Goal: Task Accomplishment & Management: Use online tool/utility

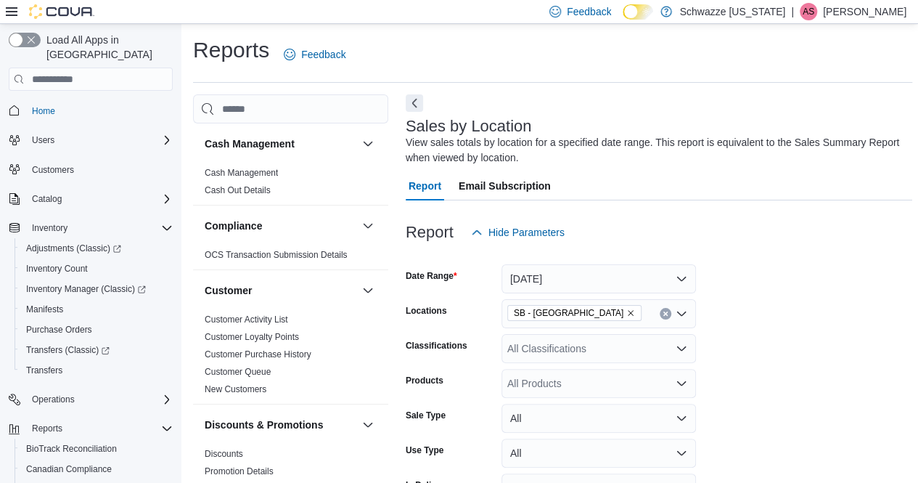
scroll to position [1056, 0]
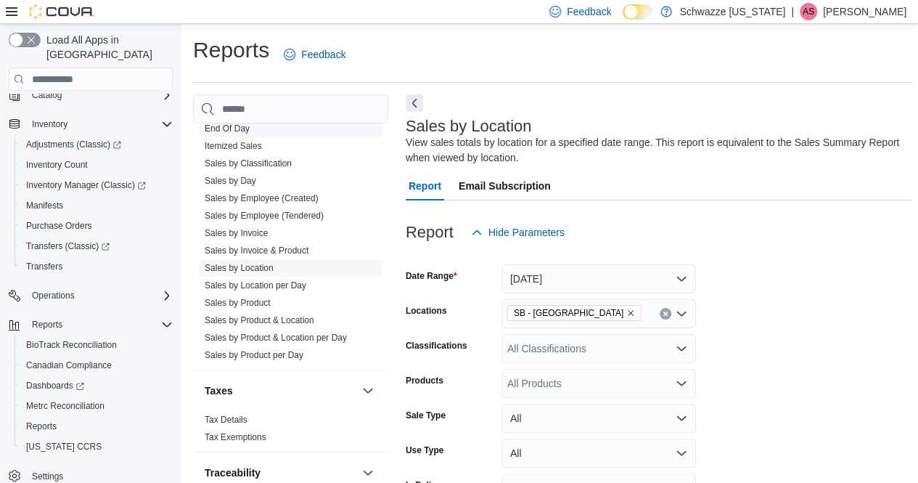
click at [263, 126] on span "End Of Day" at bounding box center [291, 128] width 184 height 17
click at [231, 124] on link "End Of Day" at bounding box center [227, 128] width 45 height 10
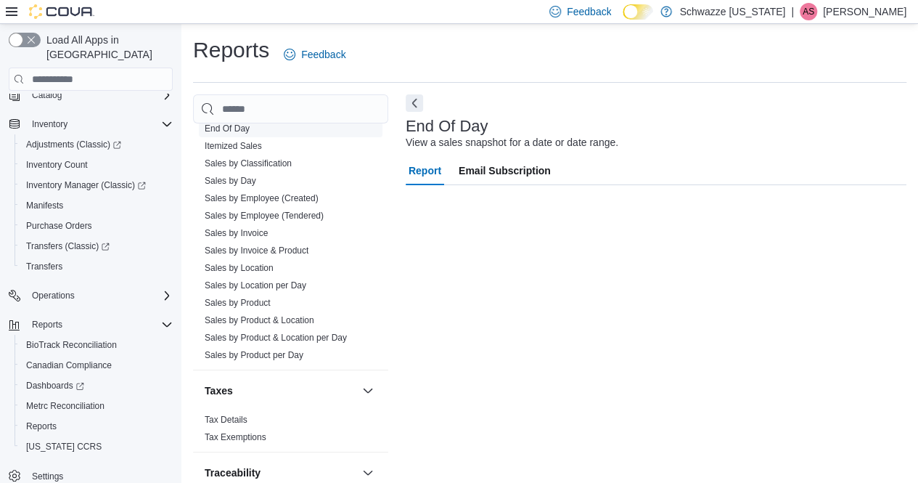
scroll to position [15, 0]
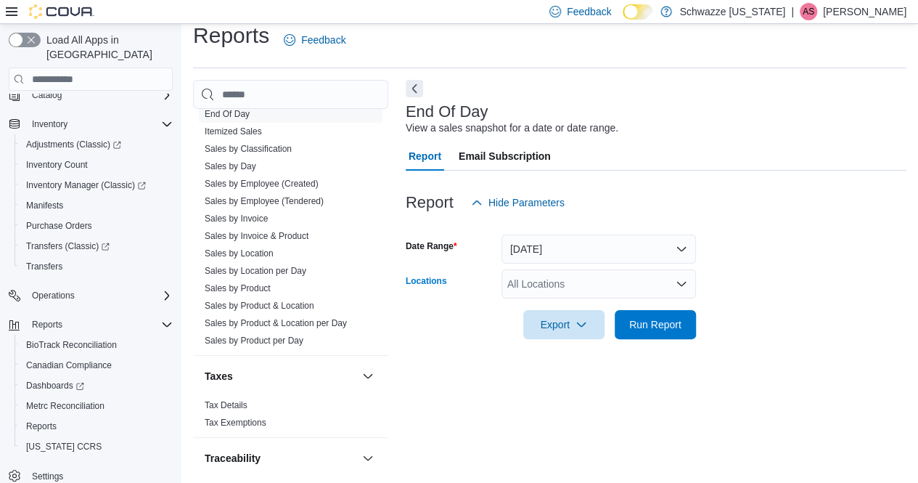
click at [560, 274] on div "All Locations" at bounding box center [598, 283] width 194 height 29
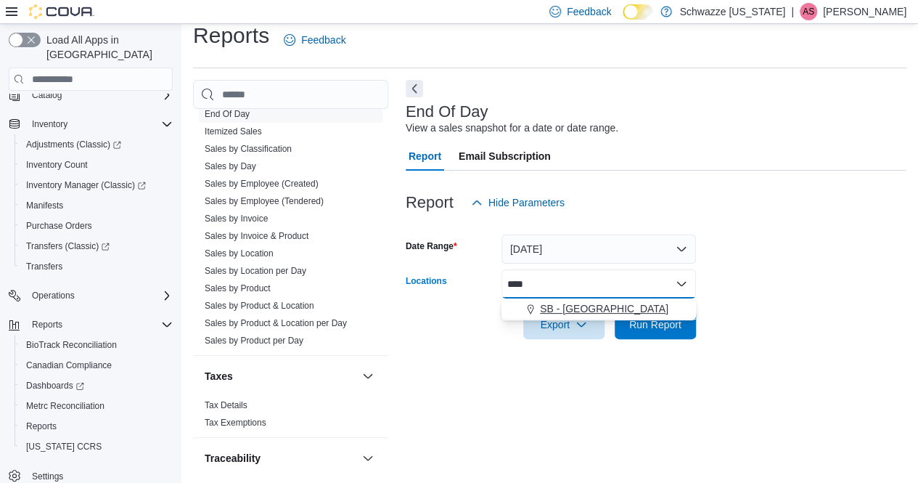
type input "****"
click at [594, 311] on span "SB - [GEOGRAPHIC_DATA]" at bounding box center [604, 308] width 128 height 15
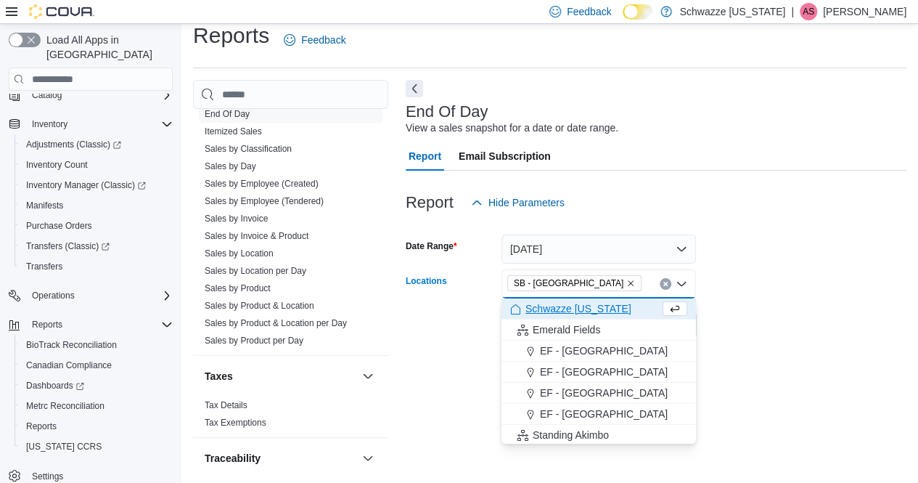
click at [819, 294] on form "Date Range [DATE] Locations SB - [GEOGRAPHIC_DATA] Combo box. Selected. SB - [G…" at bounding box center [656, 278] width 501 height 122
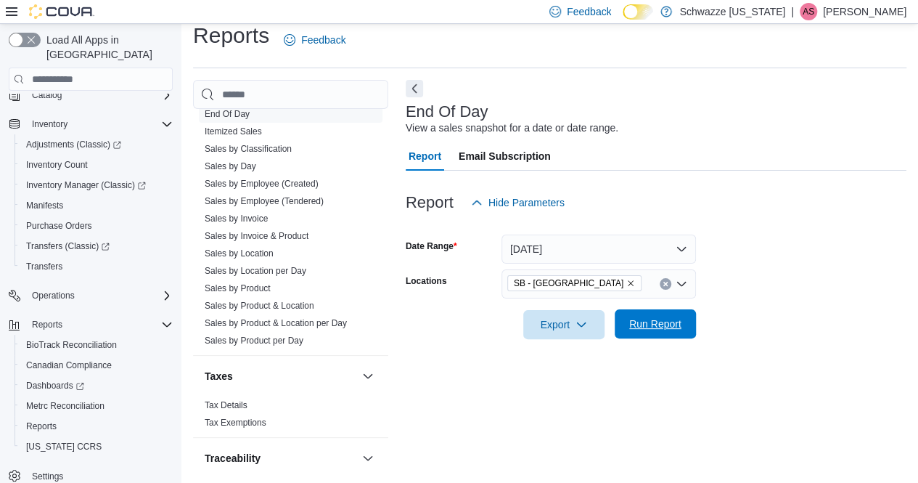
click at [649, 327] on span "Run Report" at bounding box center [655, 323] width 52 height 15
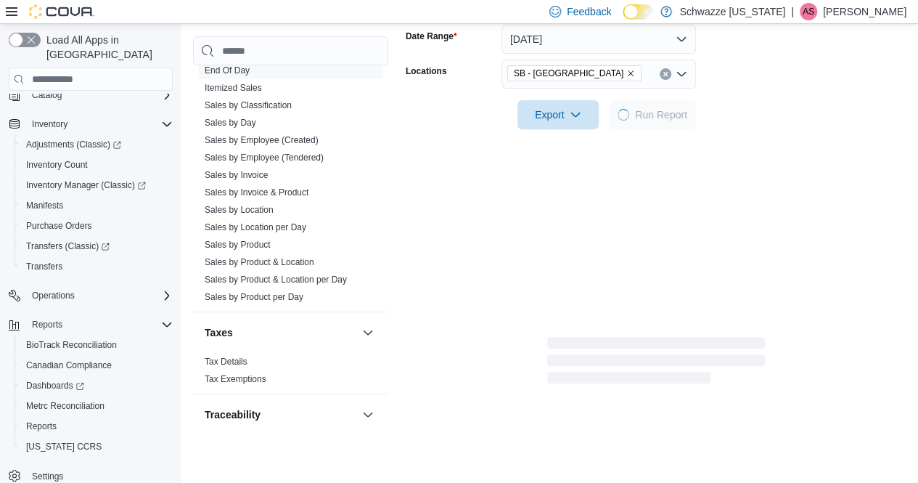
scroll to position [228, 0]
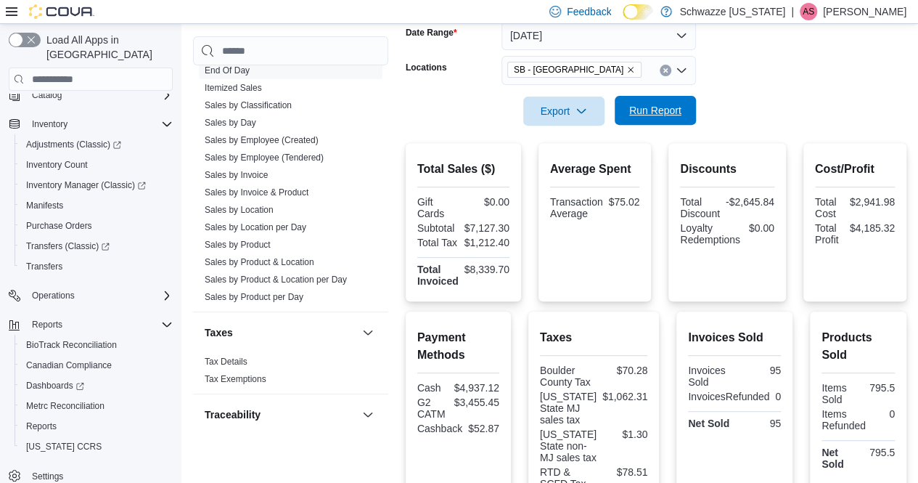
click at [660, 120] on span "Run Report" at bounding box center [655, 110] width 64 height 29
click at [627, 117] on span "Run Report" at bounding box center [655, 110] width 64 height 29
click at [618, 117] on button "Run Report" at bounding box center [655, 110] width 81 height 29
click at [665, 110] on span "Run Report" at bounding box center [655, 110] width 52 height 15
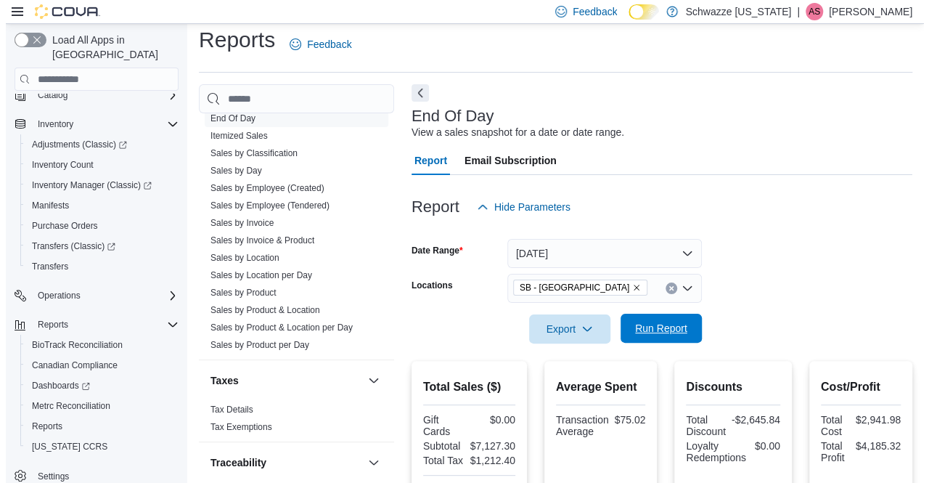
scroll to position [0, 0]
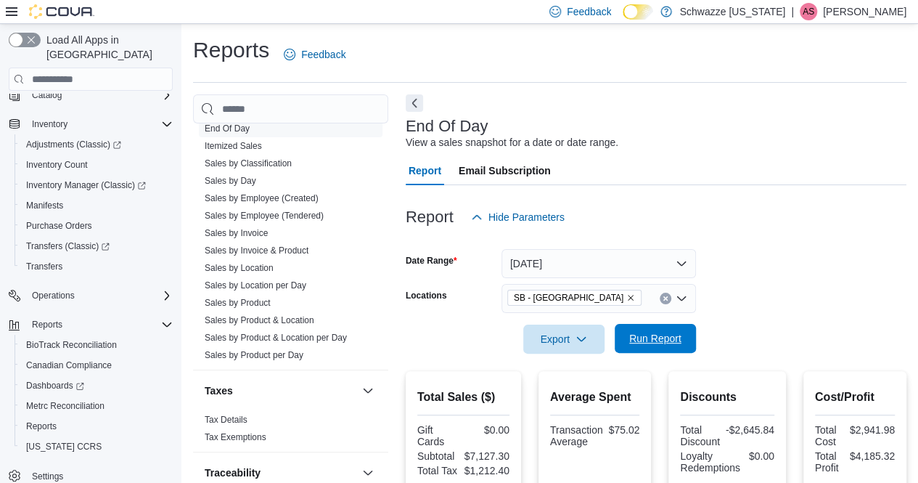
click at [661, 343] on span "Run Report" at bounding box center [655, 338] width 52 height 15
click at [647, 334] on span "Run Report" at bounding box center [655, 338] width 52 height 15
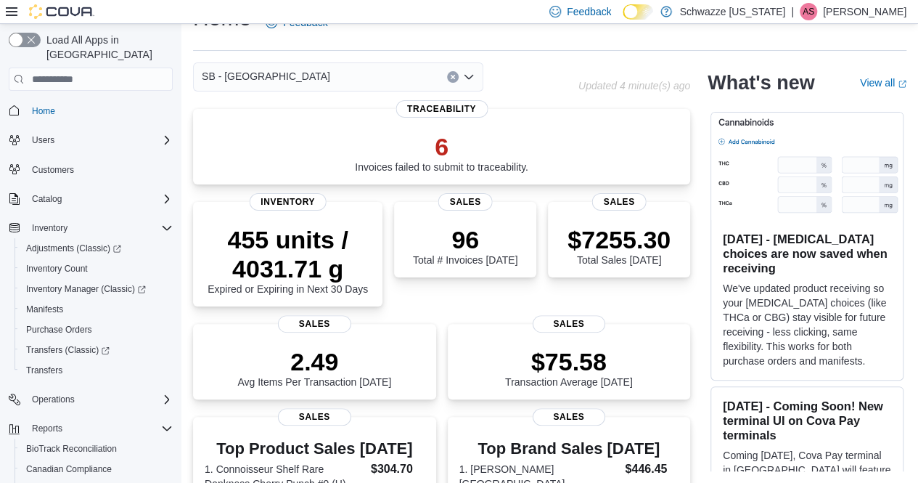
scroll to position [208, 0]
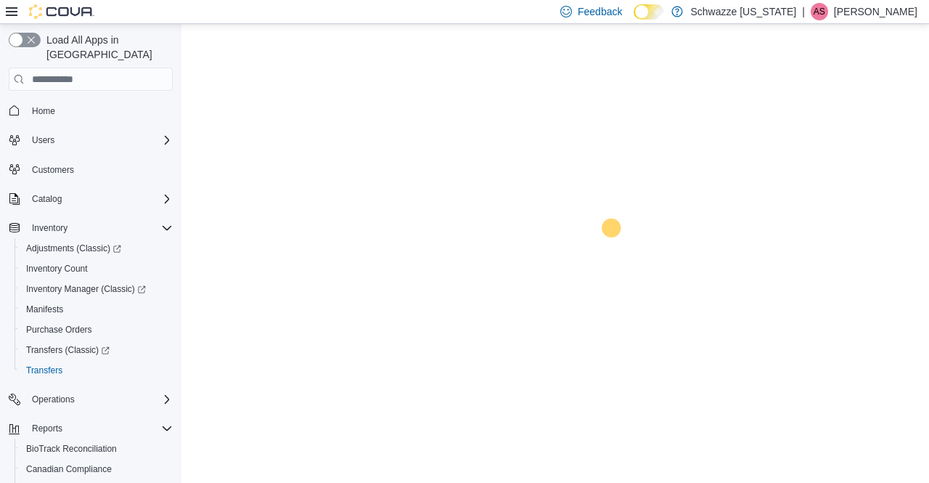
scroll to position [104, 0]
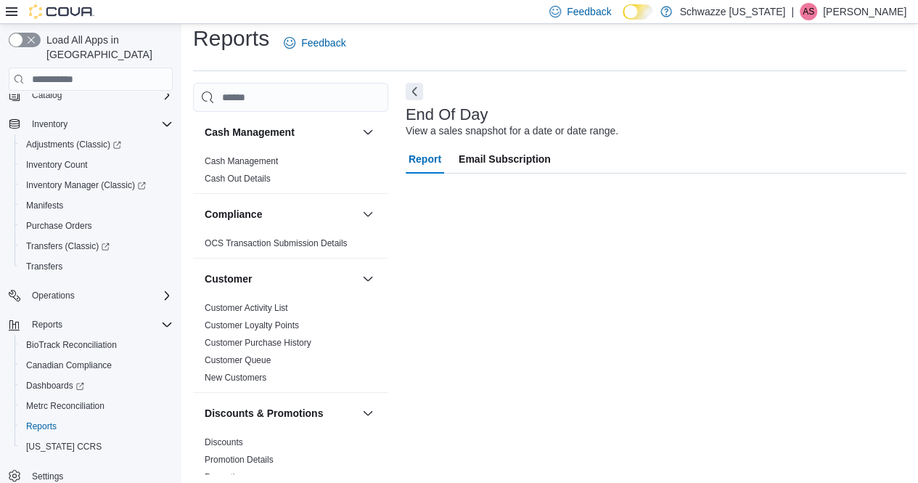
scroll to position [15, 0]
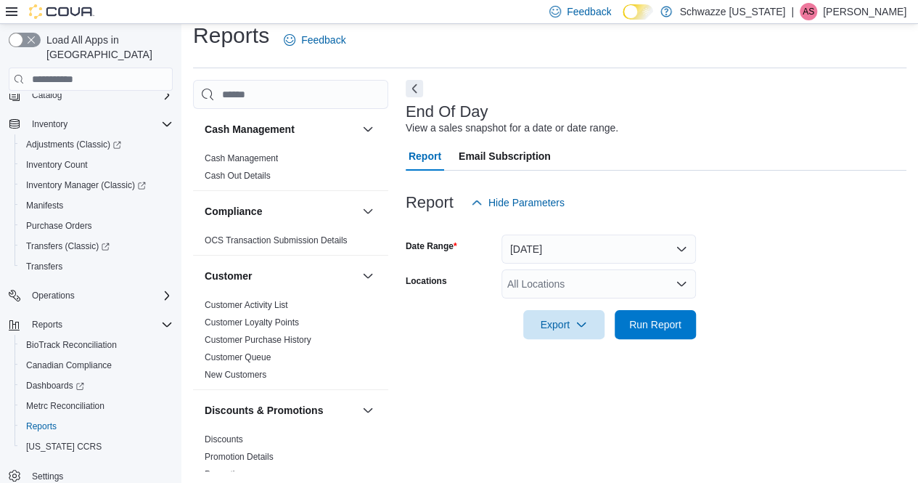
click at [584, 289] on div "All Locations" at bounding box center [598, 283] width 194 height 29
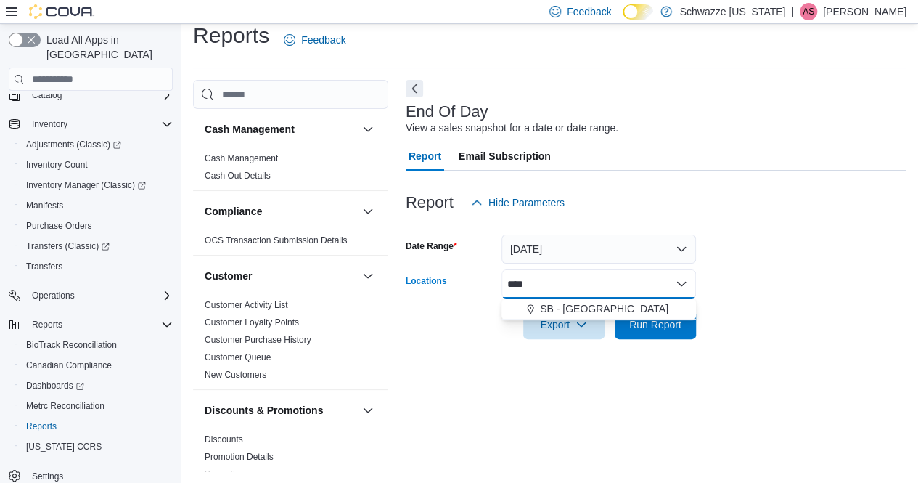
type input "****"
click at [592, 311] on span "SB - [GEOGRAPHIC_DATA]" at bounding box center [604, 308] width 128 height 15
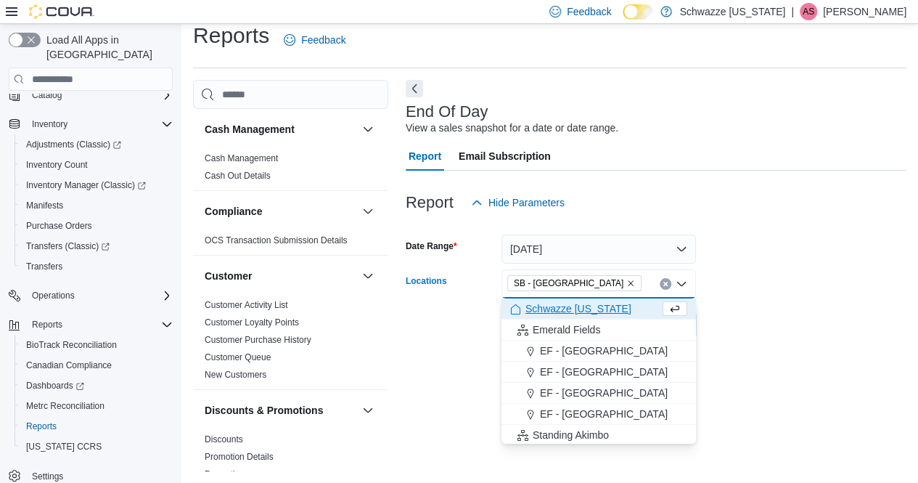
click at [788, 267] on form "Date Range [DATE] Locations SB - [GEOGRAPHIC_DATA] Combo box. Selected. SB - [G…" at bounding box center [656, 278] width 501 height 122
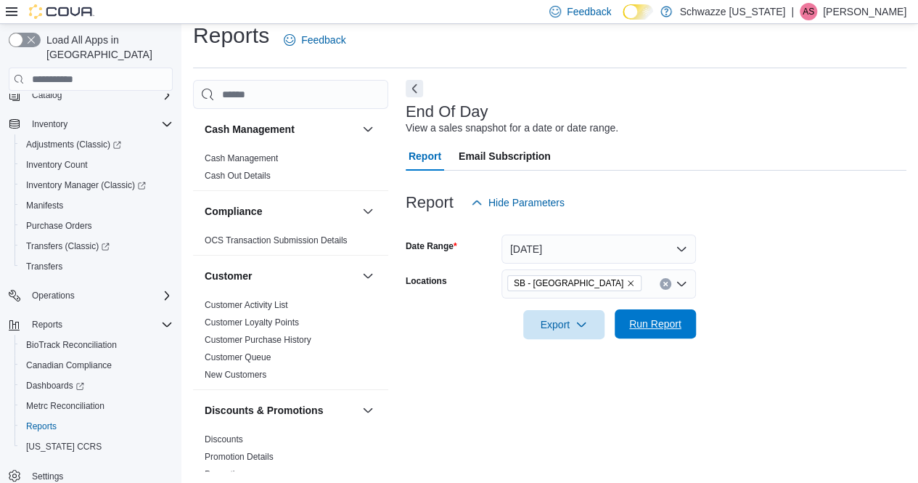
click at [660, 329] on span "Run Report" at bounding box center [655, 323] width 52 height 15
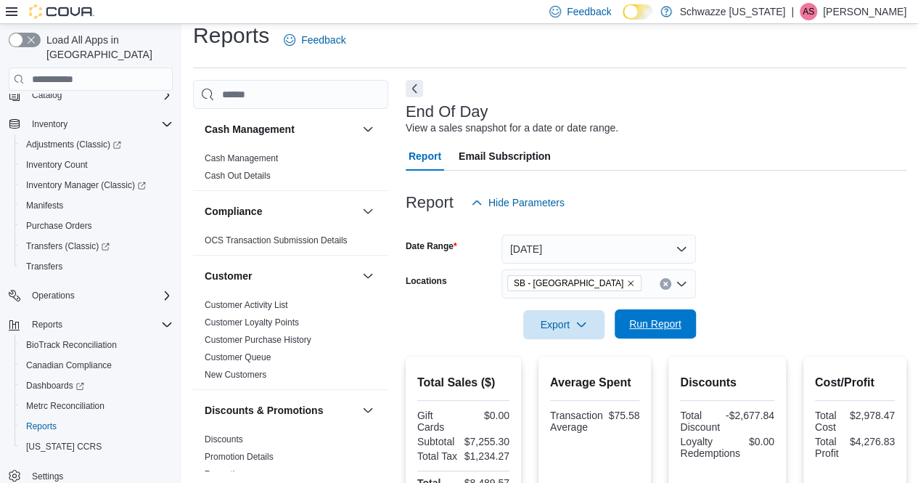
click at [656, 326] on span "Run Report" at bounding box center [655, 323] width 52 height 15
click at [651, 329] on span "Run Report" at bounding box center [655, 323] width 52 height 15
click at [646, 321] on span "Run Report" at bounding box center [655, 323] width 52 height 15
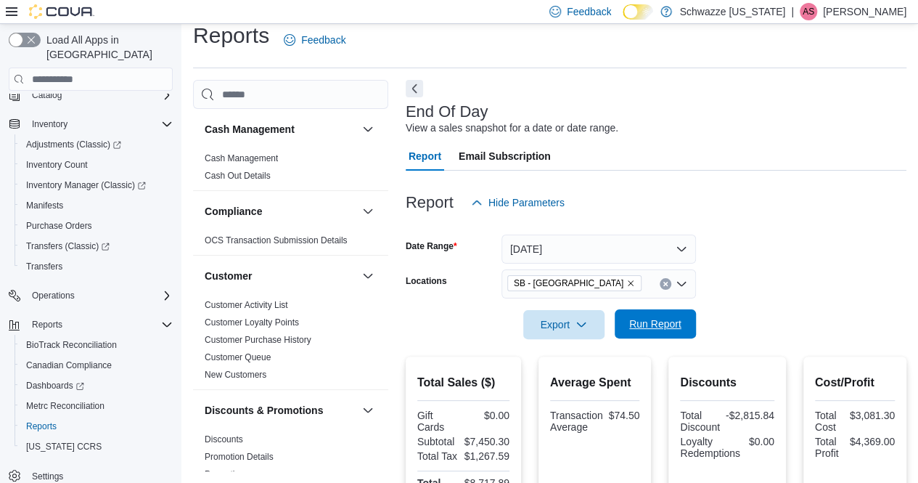
click at [646, 337] on span "Run Report" at bounding box center [655, 323] width 64 height 29
click at [652, 334] on span "Run Report" at bounding box center [655, 323] width 64 height 29
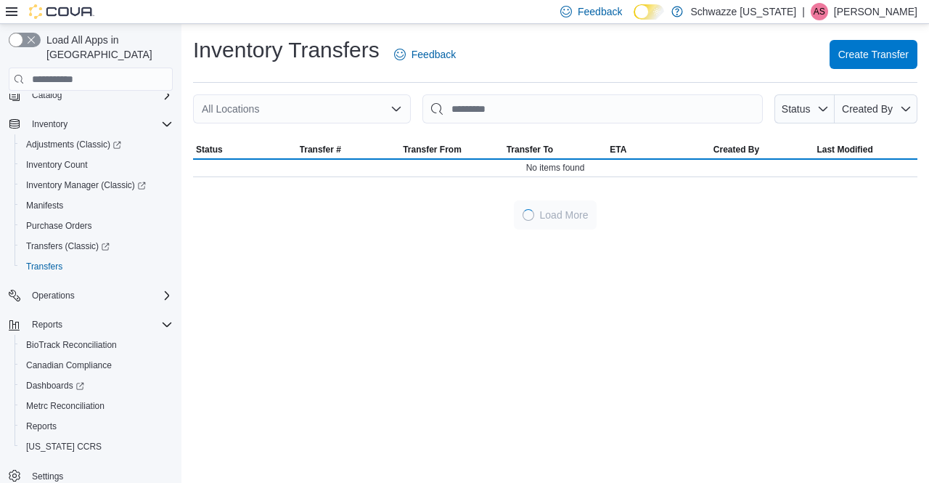
click at [364, 112] on div "All Locations" at bounding box center [302, 108] width 218 height 29
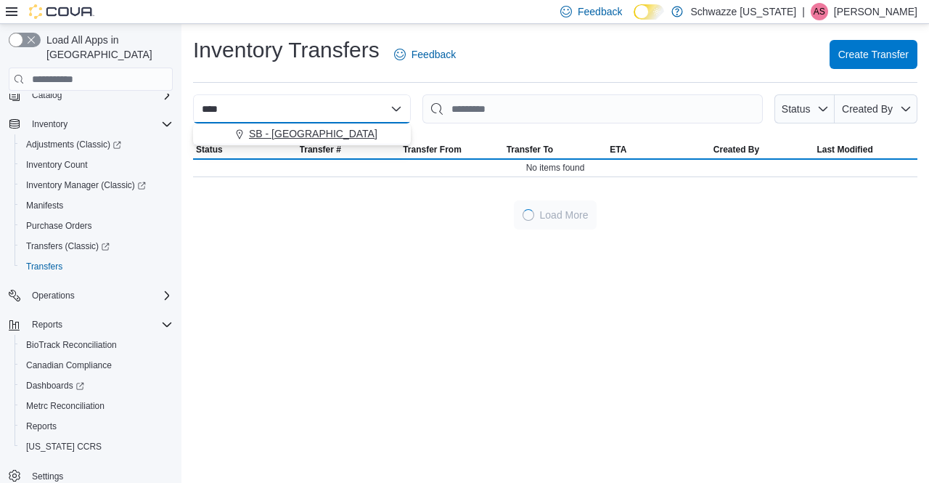
type input "****"
click at [308, 134] on span "SB - [GEOGRAPHIC_DATA]" at bounding box center [313, 133] width 128 height 15
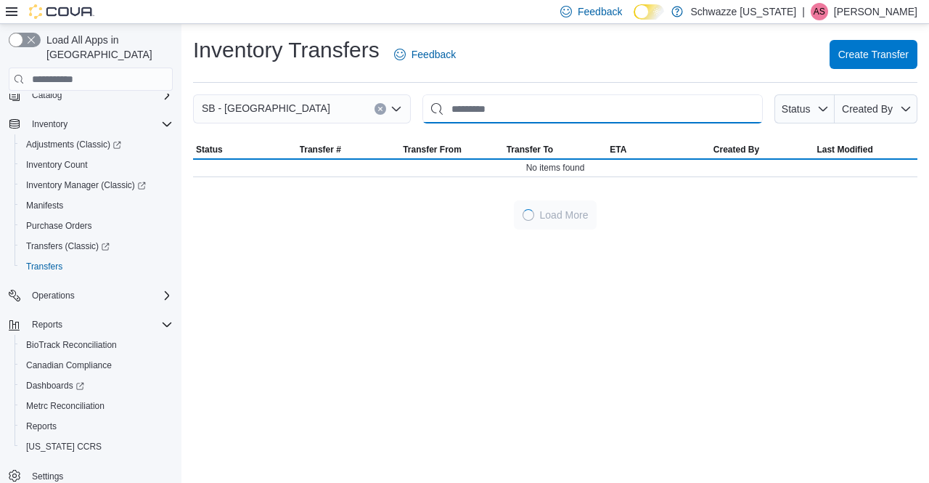
click at [506, 112] on input "This is a search bar. After typing your query, hit enter to filter the results …" at bounding box center [592, 108] width 340 height 29
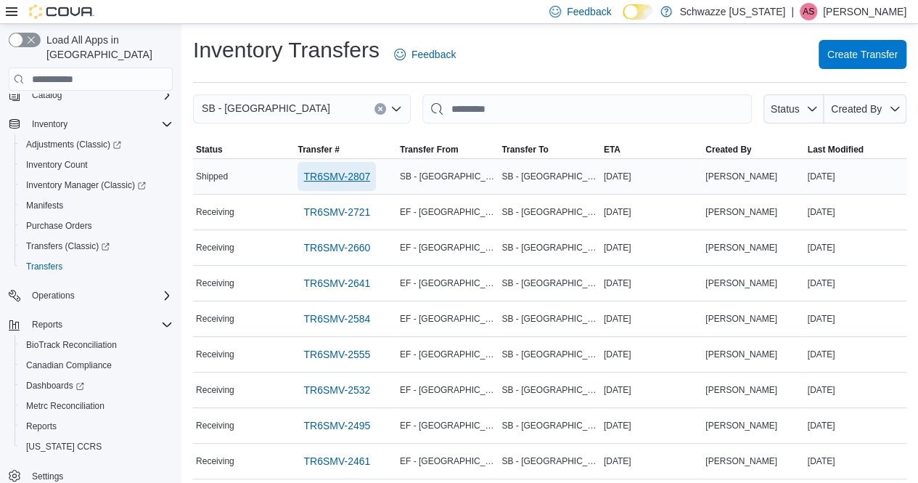
click at [329, 173] on span "TR6SMV-2807" at bounding box center [336, 176] width 67 height 15
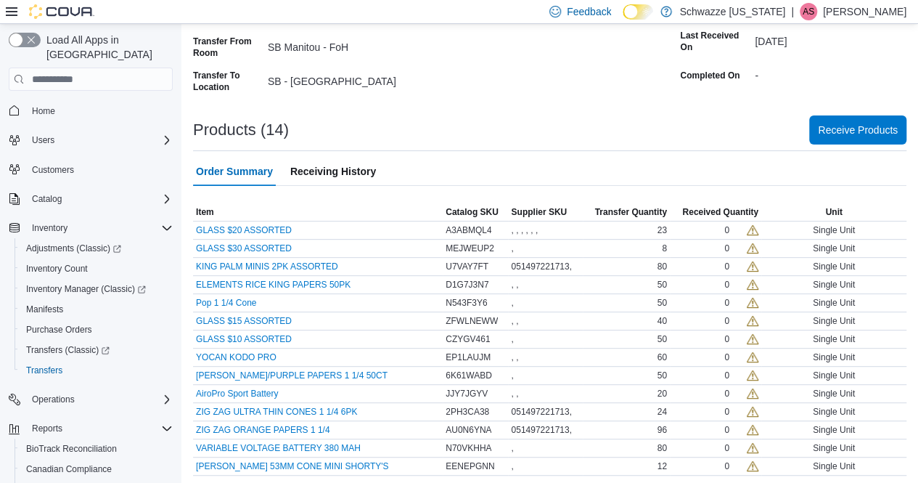
scroll to position [104, 0]
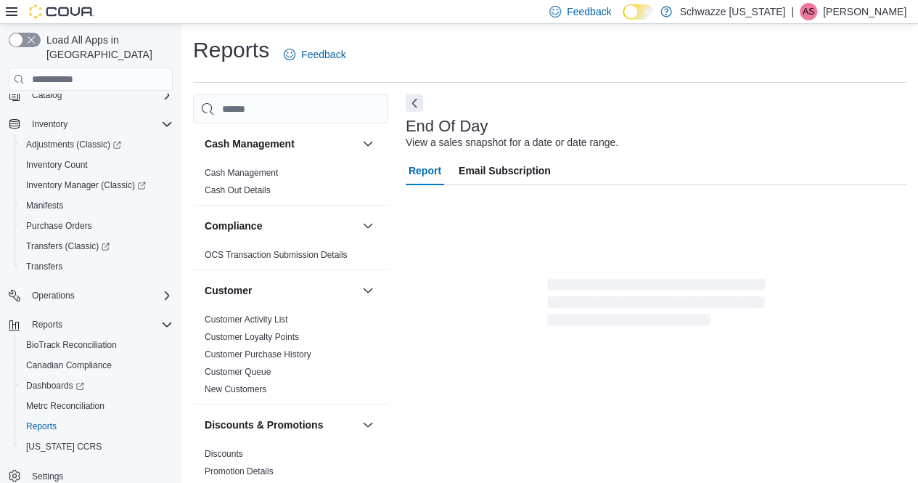
scroll to position [15, 0]
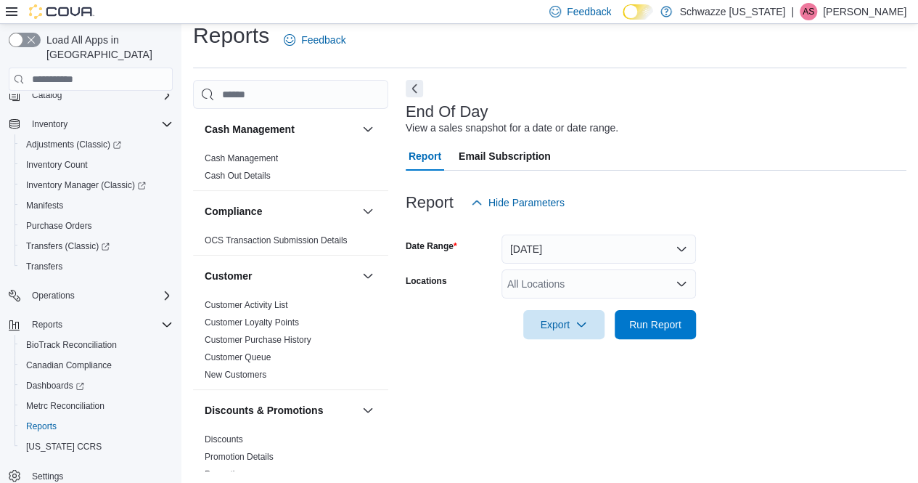
click at [554, 284] on div "All Locations" at bounding box center [598, 283] width 194 height 29
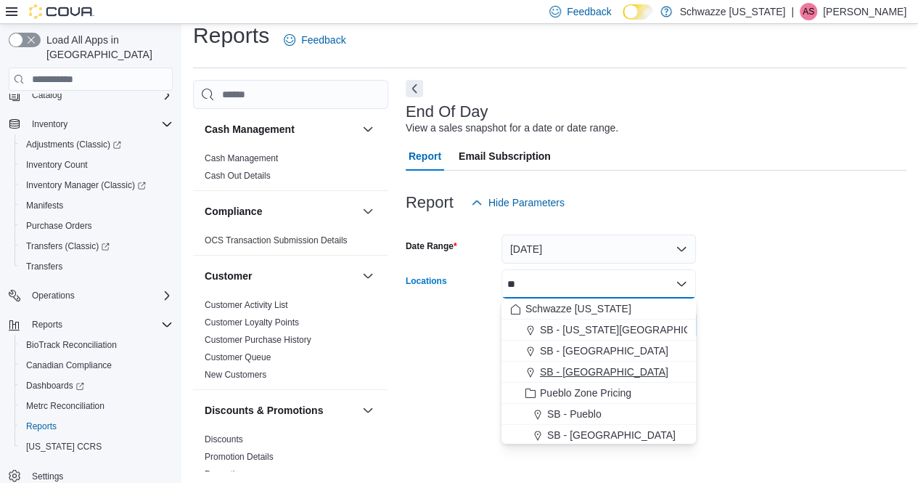
type input "**"
click at [587, 374] on span "SB - [GEOGRAPHIC_DATA]" at bounding box center [604, 371] width 128 height 15
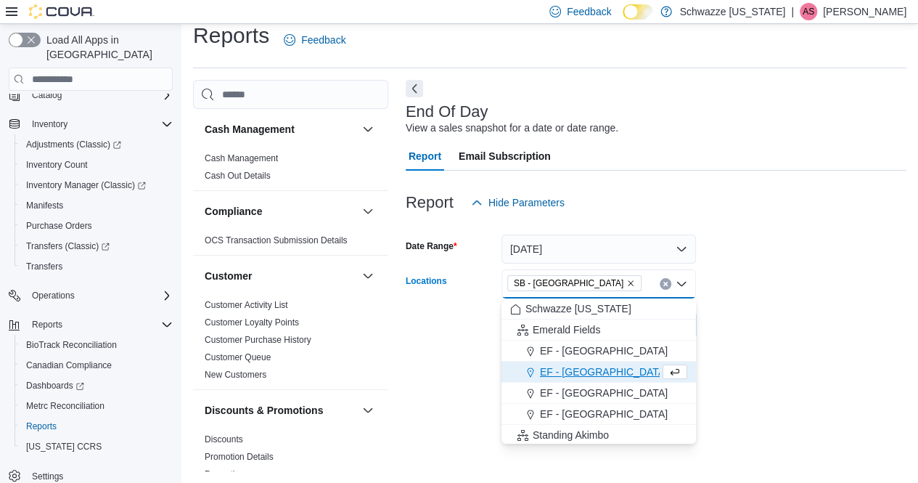
click at [771, 310] on form "Date Range Today Locations SB - Louisville Combo box. Selected. SB - Louisville…" at bounding box center [656, 278] width 501 height 122
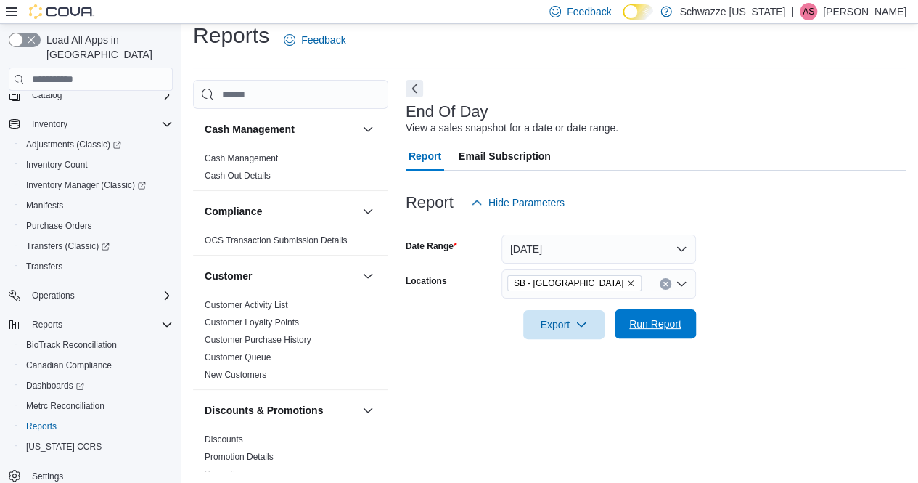
click at [657, 316] on span "Run Report" at bounding box center [655, 323] width 64 height 29
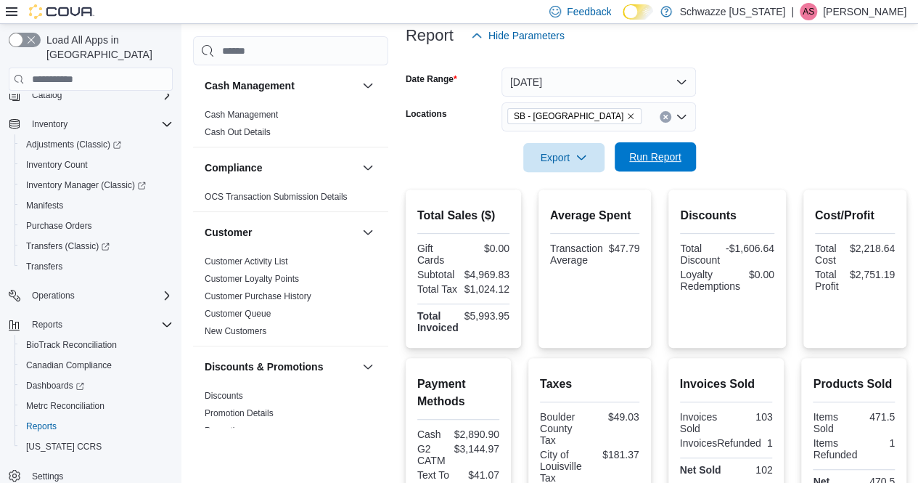
scroll to position [70, 0]
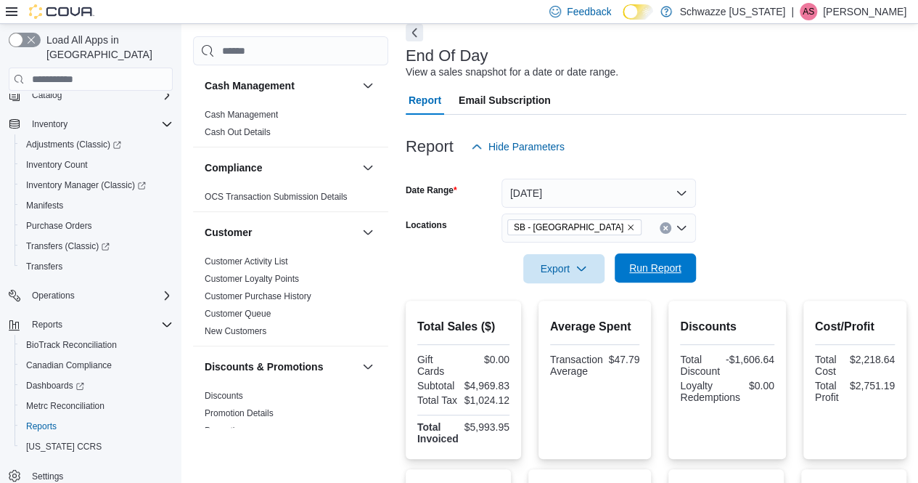
click at [662, 272] on span "Run Report" at bounding box center [655, 268] width 52 height 15
click at [628, 226] on icon "Remove SB - Louisville from selection in this group" at bounding box center [631, 227] width 6 height 6
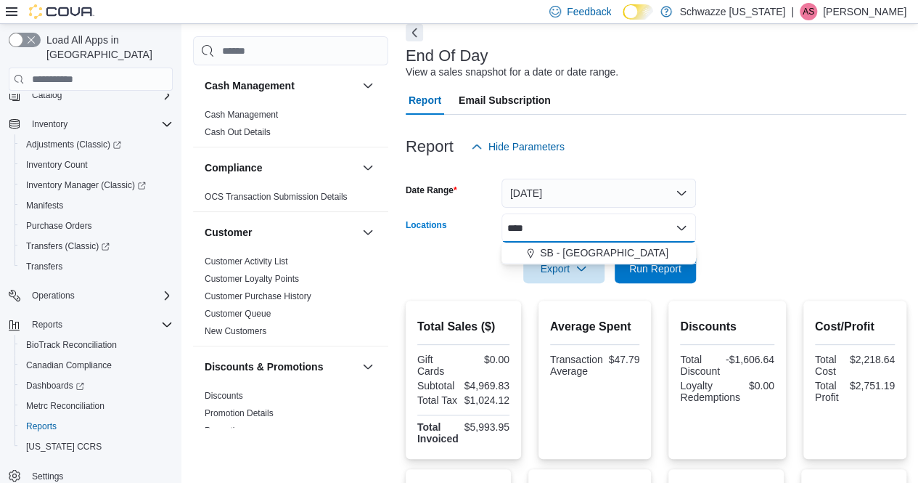
type input "****"
click at [573, 255] on span "SB - [GEOGRAPHIC_DATA]" at bounding box center [604, 252] width 128 height 15
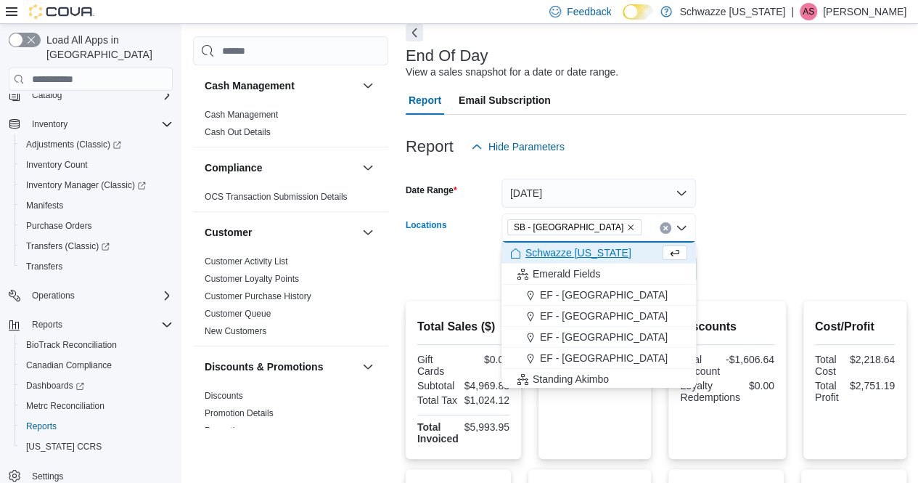
click at [766, 227] on form "Date Range [DATE] Locations SB - [GEOGRAPHIC_DATA] Combo box. Selected. SB - [G…" at bounding box center [656, 222] width 501 height 122
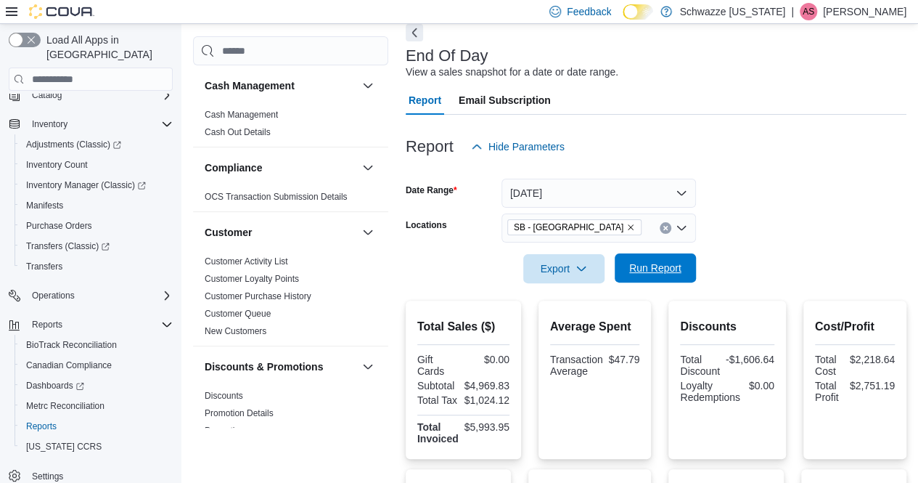
click at [655, 281] on span "Run Report" at bounding box center [655, 267] width 64 height 29
click at [628, 226] on icon "Remove SB - Longmont from selection in this group" at bounding box center [631, 227] width 6 height 6
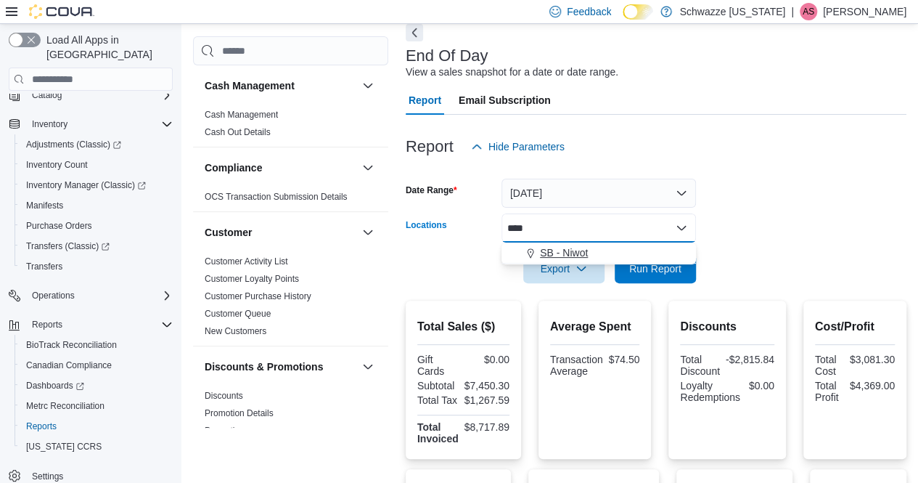
type input "****"
click at [574, 254] on span "SB - Niwot" at bounding box center [564, 252] width 48 height 15
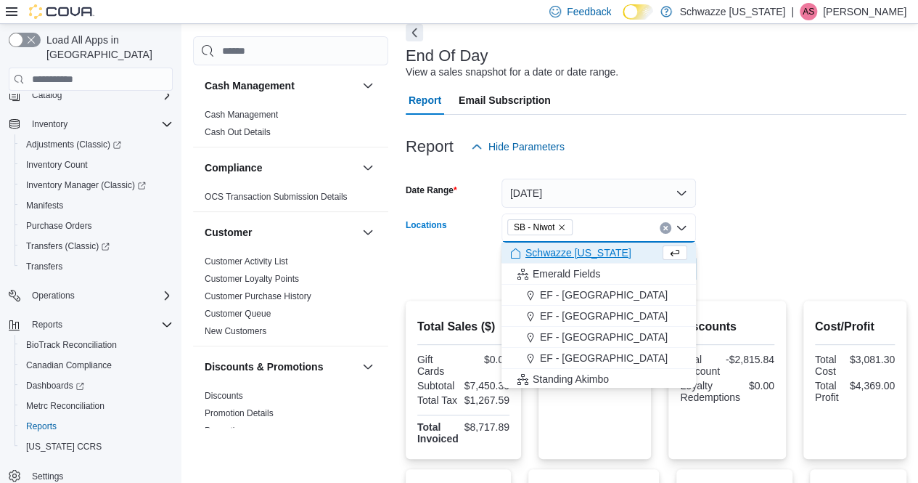
click at [780, 241] on form "Date Range Today Locations SB - Niwot Combo box. Selected. SB - Niwot. Press Ba…" at bounding box center [656, 222] width 501 height 122
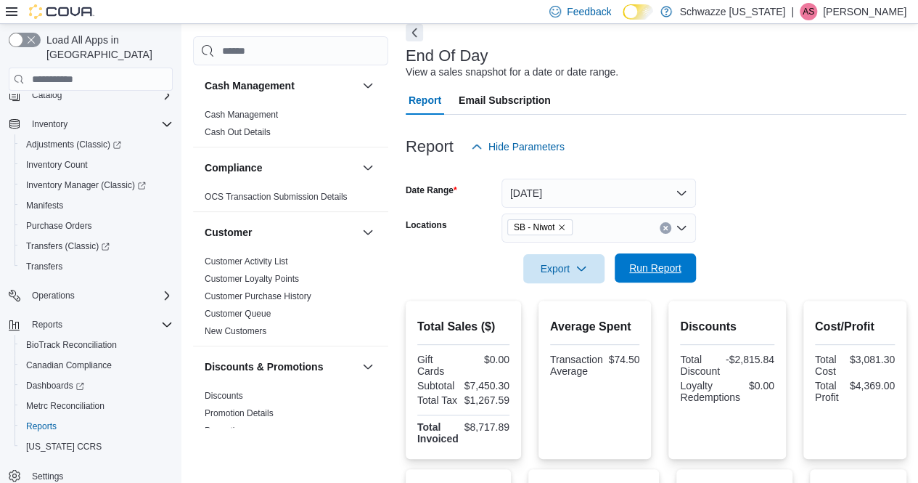
click at [693, 271] on button "Run Report" at bounding box center [655, 267] width 81 height 29
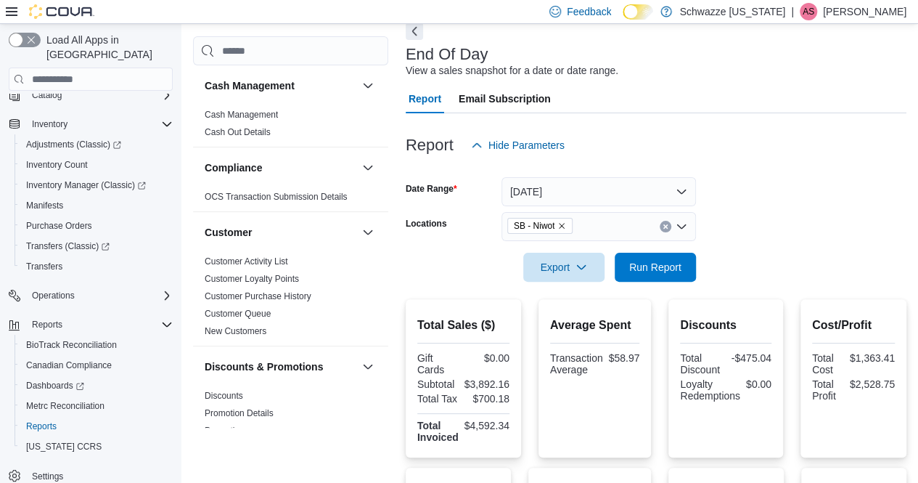
click at [562, 224] on icon "Remove SB - Niwot from selection in this group" at bounding box center [561, 225] width 9 height 9
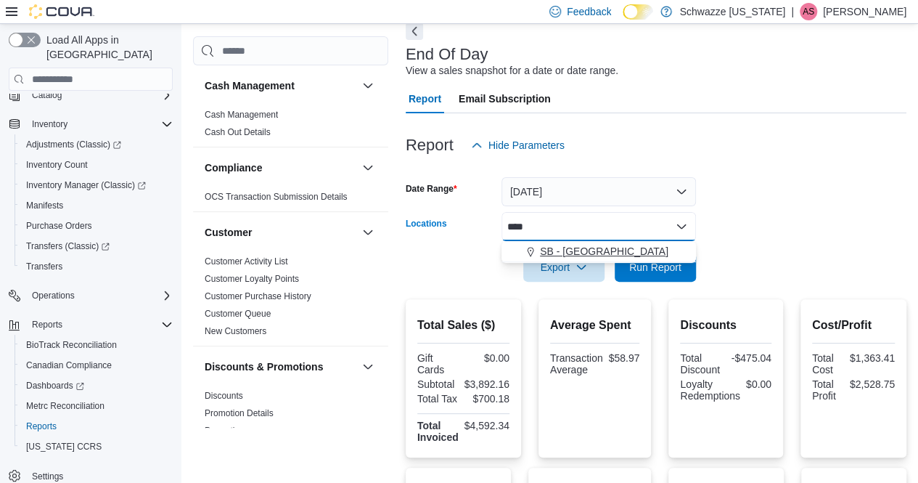
type input "****"
click at [591, 248] on span "SB - [GEOGRAPHIC_DATA]" at bounding box center [604, 251] width 128 height 15
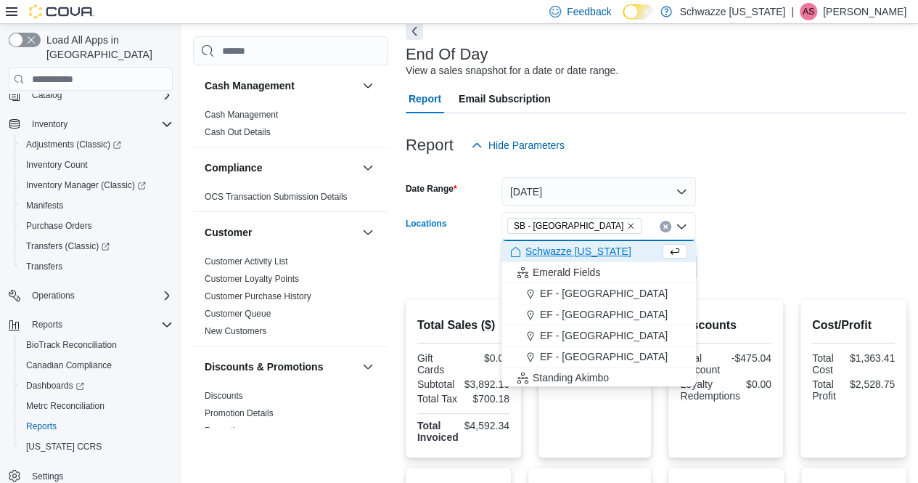
click at [775, 212] on form "Date Range Today Locations SB - Louisville Combo box. Selected. SB - Louisville…" at bounding box center [656, 221] width 501 height 122
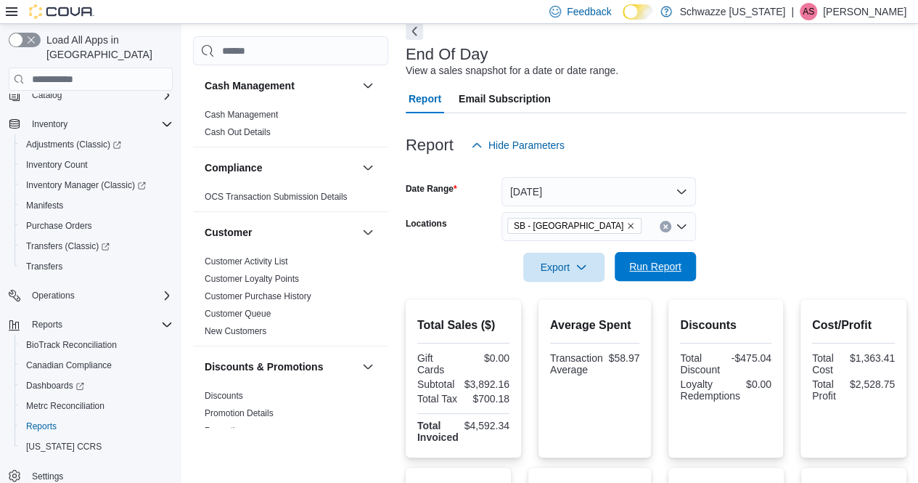
click at [668, 266] on span "Run Report" at bounding box center [655, 266] width 52 height 15
click at [647, 227] on input "Locations" at bounding box center [647, 226] width 1 height 17
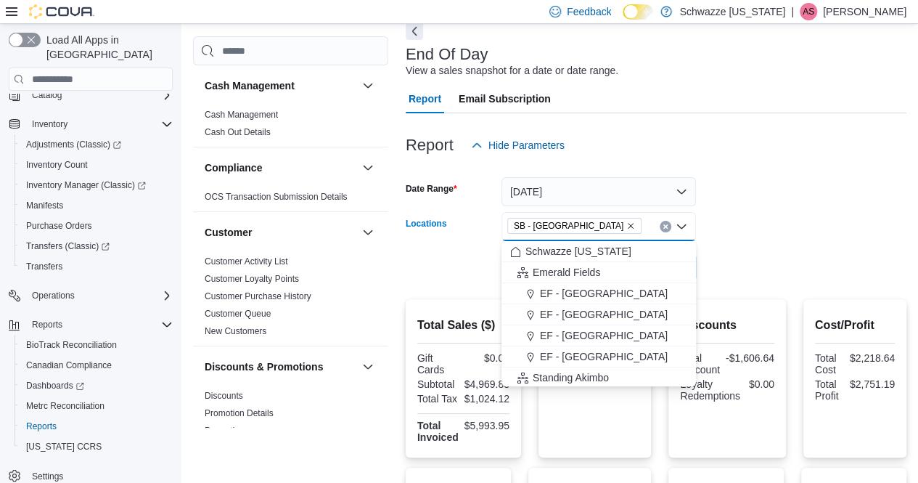
click at [628, 225] on icon "Remove SB - Louisville from selection in this group" at bounding box center [631, 226] width 6 height 6
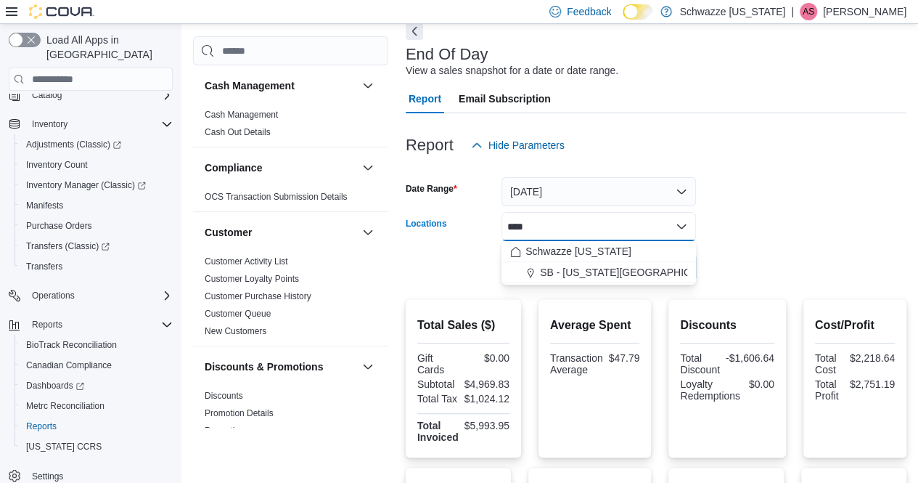
type input "****"
click at [614, 271] on span "SB - [US_STATE][GEOGRAPHIC_DATA]" at bounding box center [632, 272] width 185 height 15
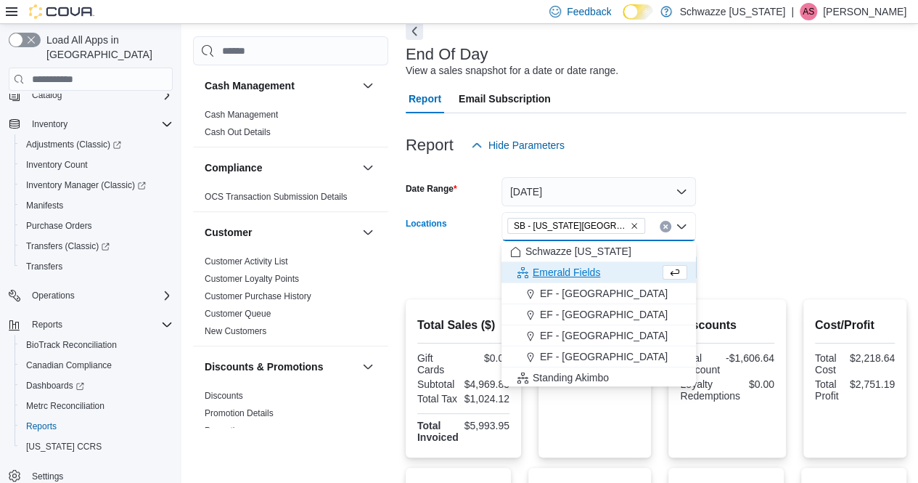
click at [769, 241] on div at bounding box center [656, 247] width 501 height 12
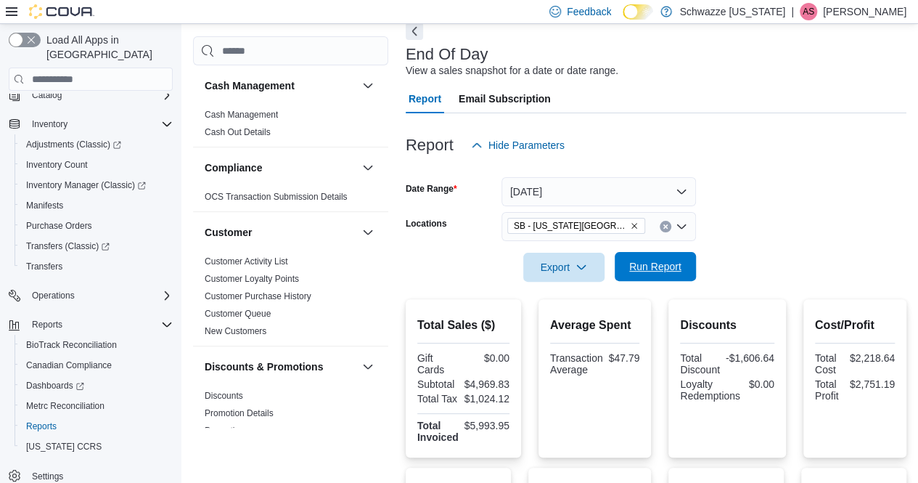
click at [658, 279] on span "Run Report" at bounding box center [655, 266] width 64 height 29
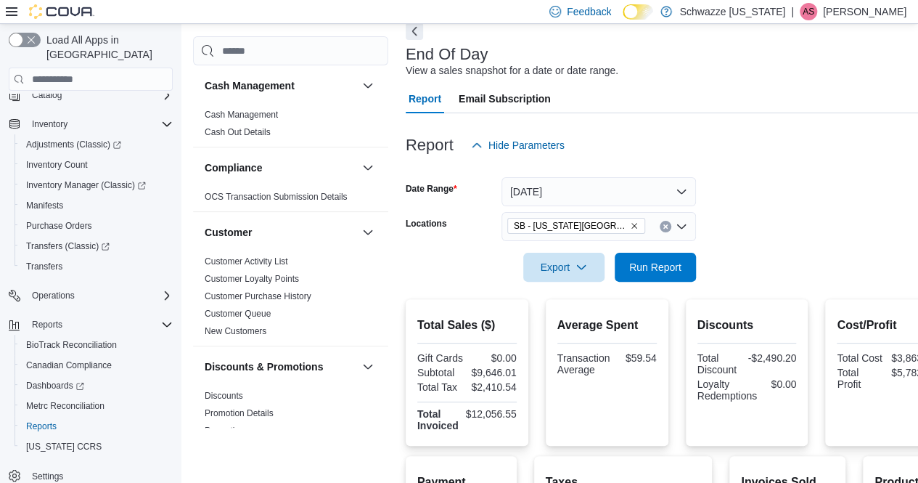
click at [631, 225] on icon "Remove SB - Colorado Springs from selection in this group" at bounding box center [634, 226] width 6 height 6
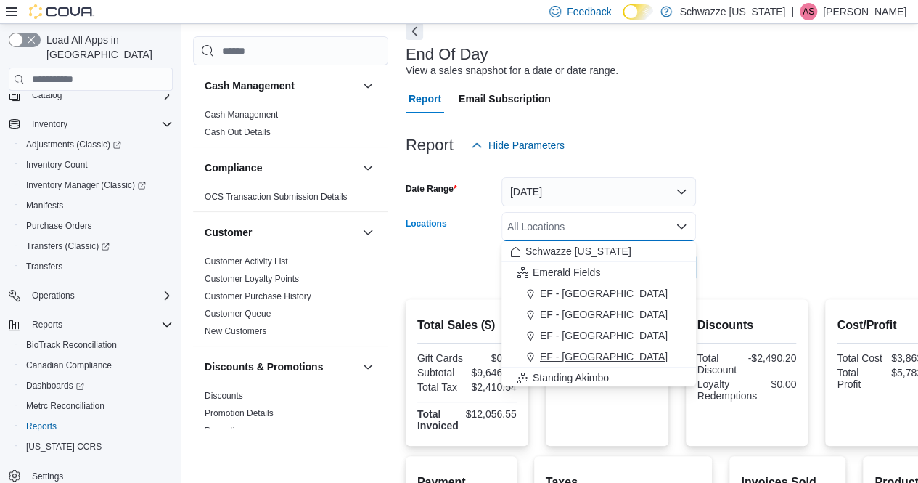
type input "*"
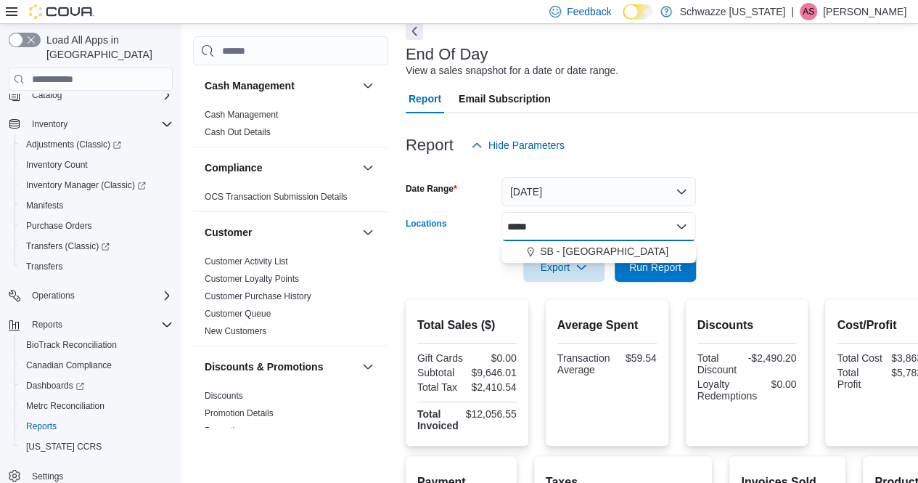
type input "*****"
click at [576, 253] on span "SB - Brighton" at bounding box center [604, 251] width 128 height 15
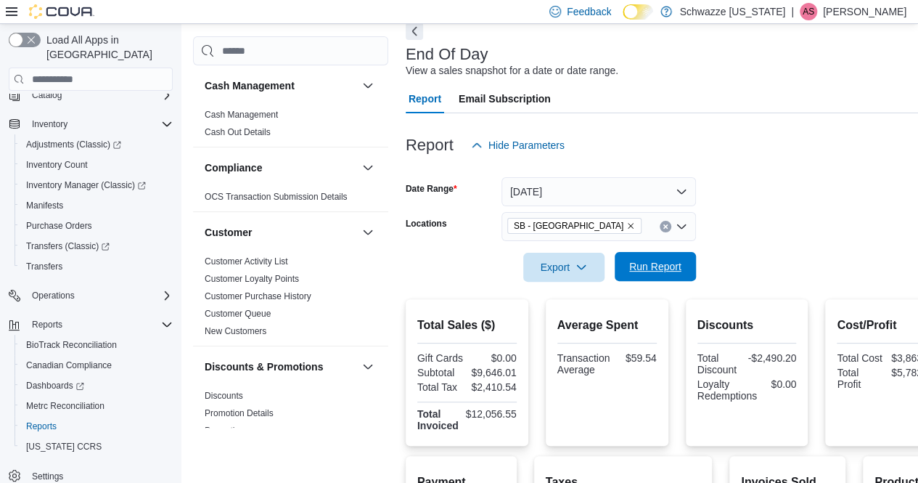
click at [657, 260] on span "Run Report" at bounding box center [655, 266] width 64 height 29
click at [628, 225] on icon "Remove SB - Brighton from selection in this group" at bounding box center [631, 226] width 6 height 6
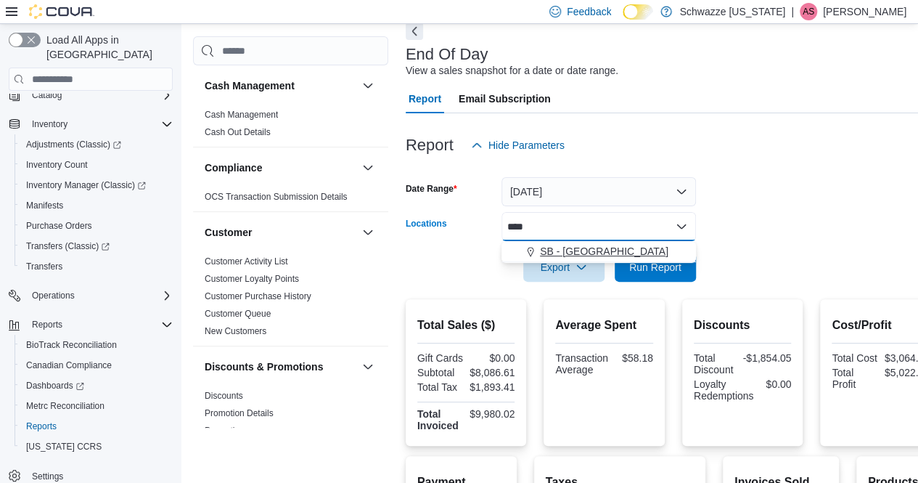
type input "****"
click at [581, 256] on span "SB - [GEOGRAPHIC_DATA]" at bounding box center [604, 251] width 128 height 15
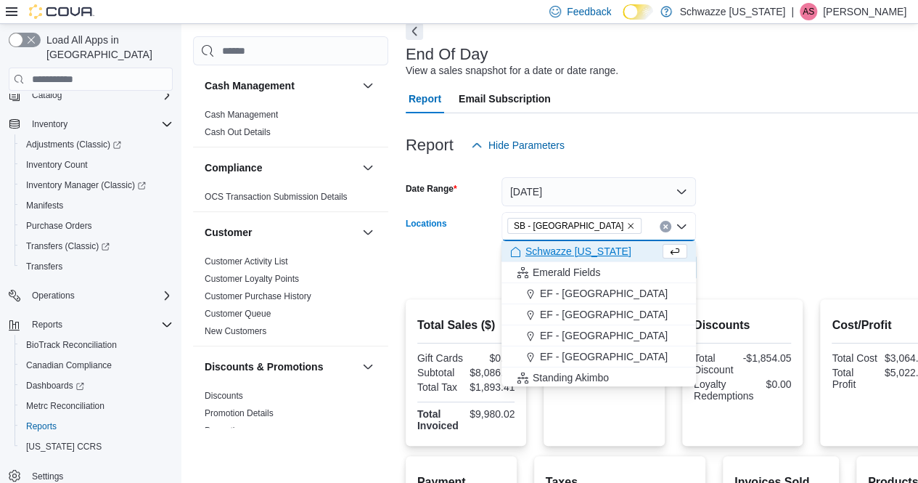
click at [781, 261] on form "Date Range [DATE] Locations SB - [GEOGRAPHIC_DATA] Combo box. Selected. SB - [G…" at bounding box center [674, 221] width 536 height 122
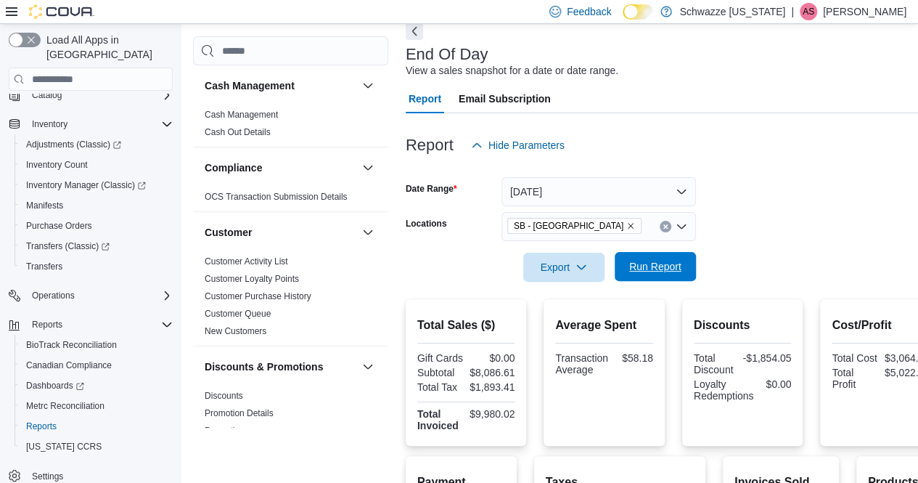
click at [681, 273] on span "Run Report" at bounding box center [655, 266] width 64 height 29
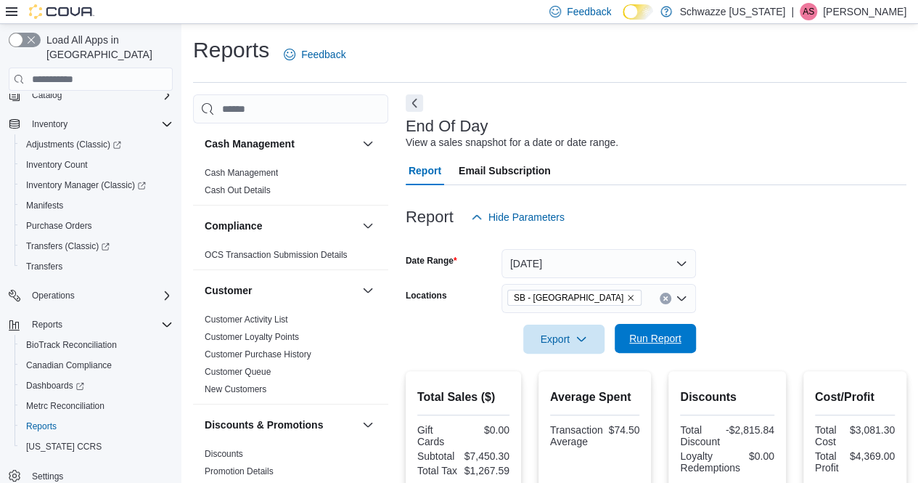
click at [652, 337] on span "Run Report" at bounding box center [655, 338] width 52 height 15
click at [669, 339] on span "Run Report" at bounding box center [655, 338] width 52 height 15
click at [669, 336] on span "Run Report" at bounding box center [655, 338] width 52 height 15
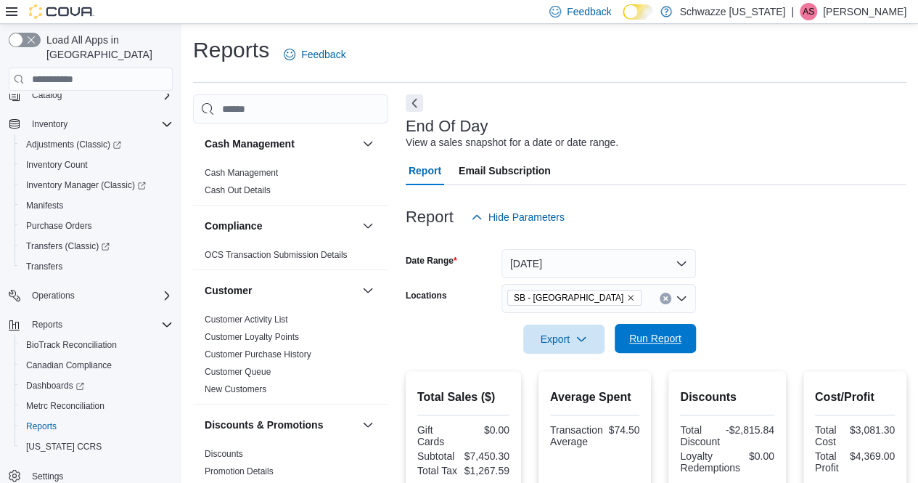
click at [669, 336] on span "Run Report" at bounding box center [655, 338] width 52 height 15
click at [676, 330] on span "Run Report" at bounding box center [655, 338] width 64 height 29
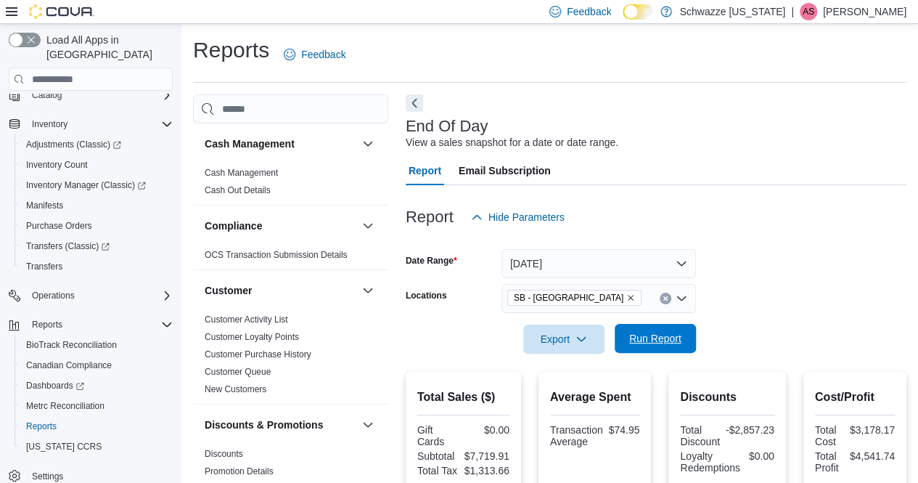
click at [676, 330] on span "Run Report" at bounding box center [655, 338] width 64 height 29
click at [673, 337] on span "Run Report" at bounding box center [655, 338] width 64 height 29
click at [673, 337] on span "Run Report" at bounding box center [655, 338] width 52 height 15
